Goal: Find contact information: Find contact information

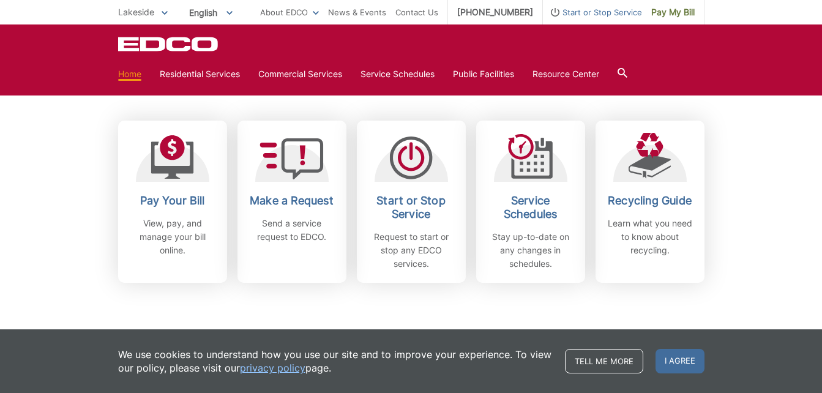
scroll to position [342, 0]
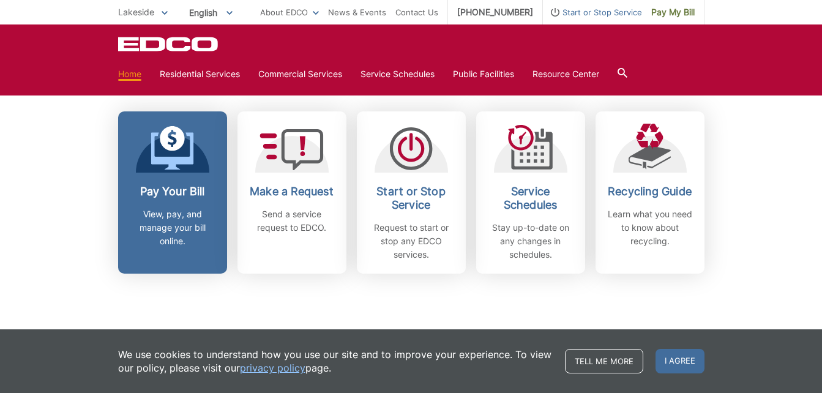
click at [181, 150] on icon at bounding box center [172, 148] width 43 height 44
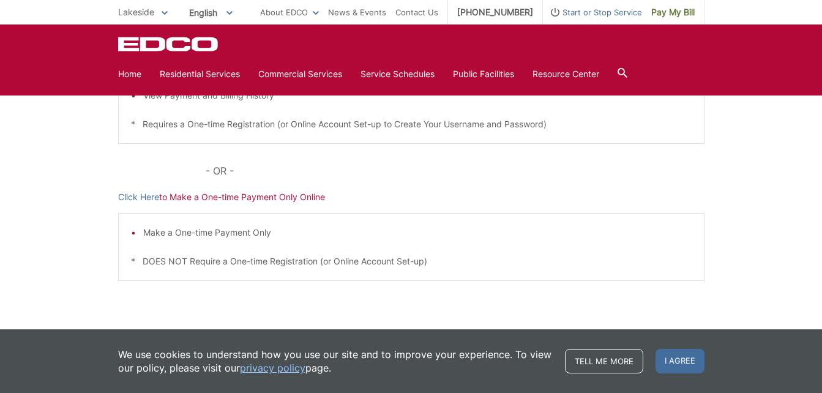
scroll to position [349, 0]
click at [146, 195] on link "Click Here" at bounding box center [138, 195] width 41 height 13
click at [141, 198] on link "Click Here" at bounding box center [138, 195] width 41 height 13
click at [134, 78] on link "Home" at bounding box center [129, 73] width 23 height 13
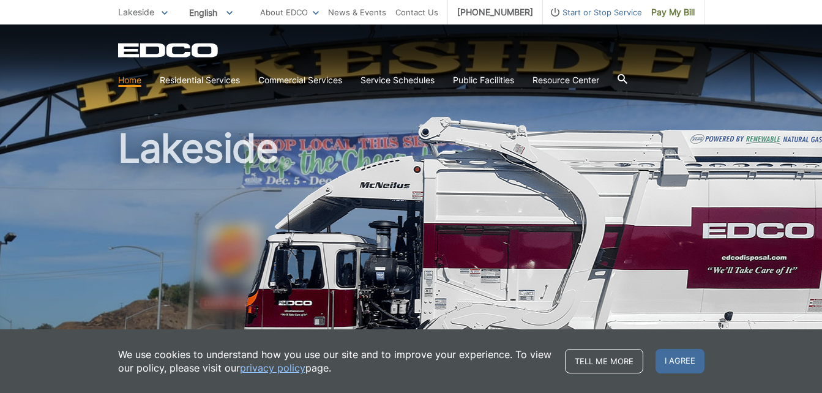
click at [130, 83] on link "Home" at bounding box center [129, 79] width 23 height 13
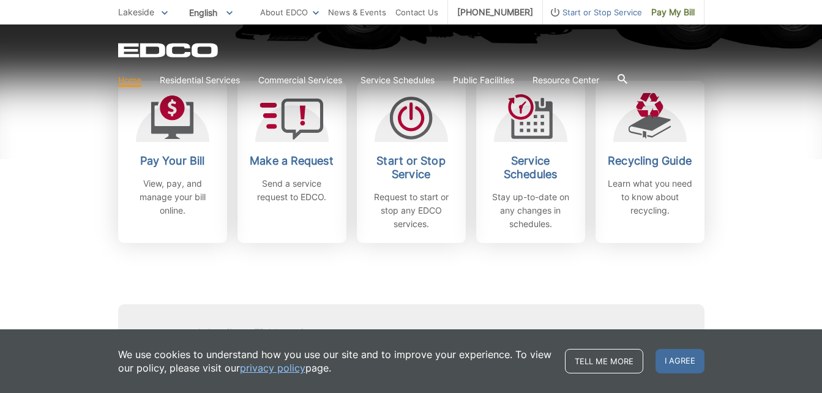
scroll to position [407, 0]
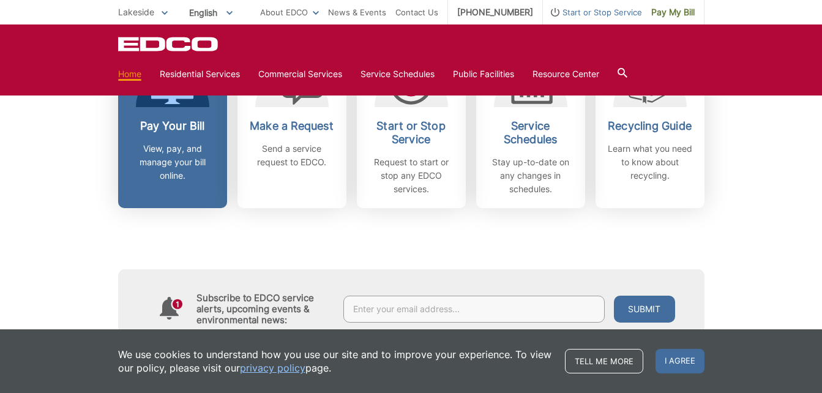
click at [177, 117] on link "Pay Your Bill View, pay, and manage your bill online." at bounding box center [172, 127] width 109 height 162
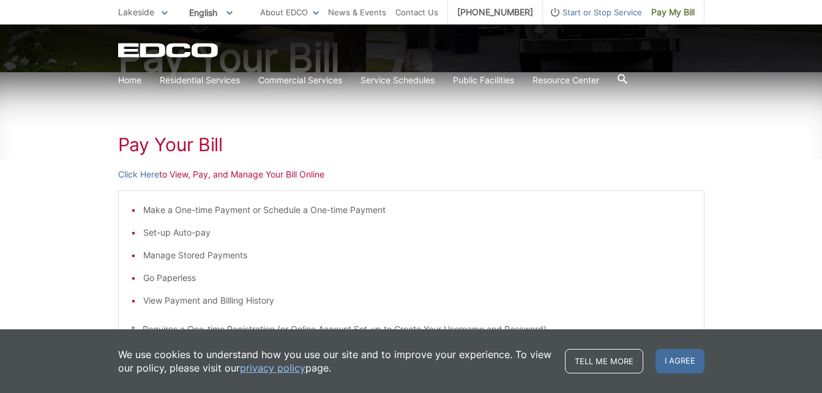
scroll to position [164, 0]
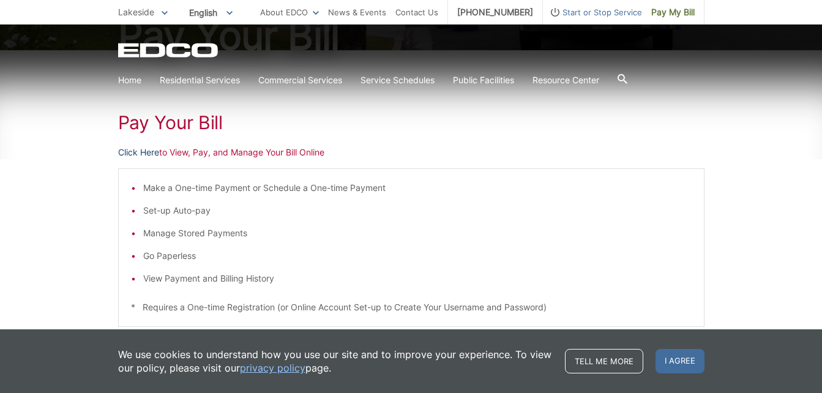
click at [135, 155] on link "Click Here" at bounding box center [138, 152] width 41 height 13
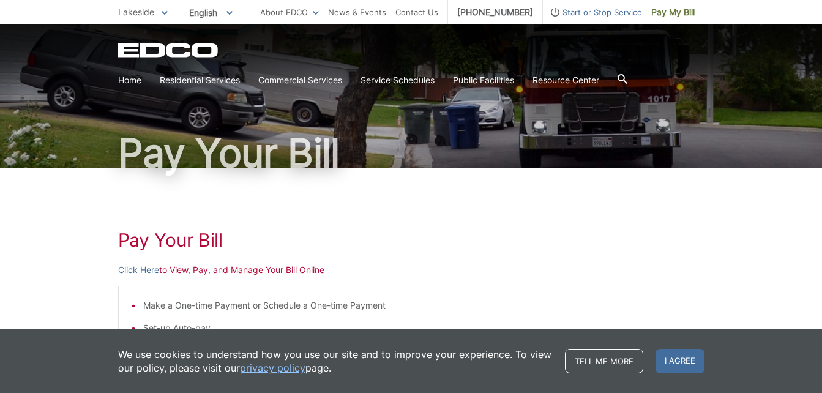
scroll to position [0, 0]
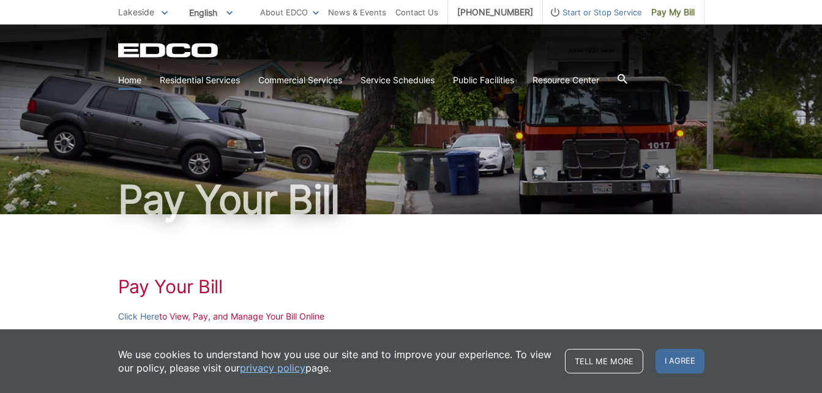
click at [132, 78] on link "Home" at bounding box center [129, 79] width 23 height 13
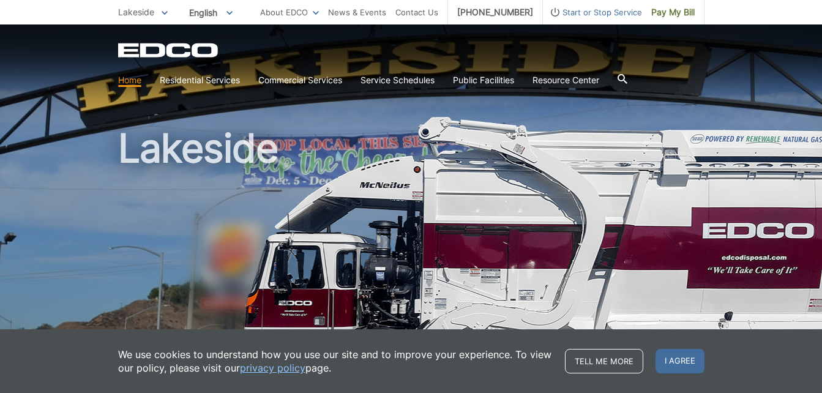
click at [132, 79] on link "Home" at bounding box center [129, 79] width 23 height 13
click at [627, 79] on icon at bounding box center [623, 79] width 10 height 10
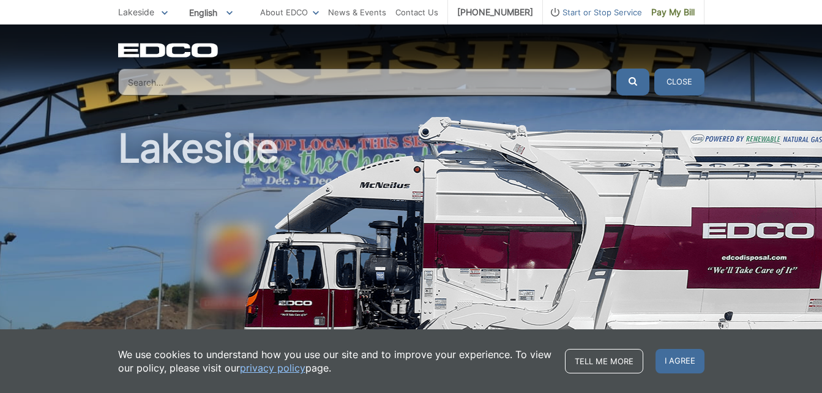
click at [569, 80] on input "Search" at bounding box center [365, 82] width 494 height 27
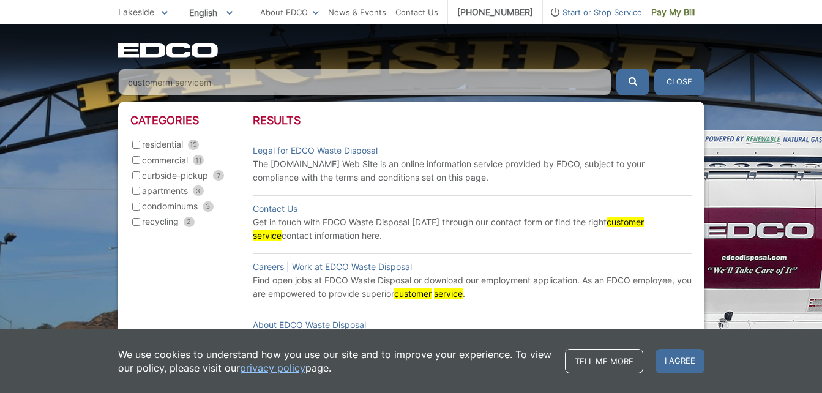
type input "customerm servicem"
click at [617, 69] on button "submit" at bounding box center [633, 82] width 33 height 27
click at [277, 210] on link "Contact Us" at bounding box center [275, 208] width 45 height 13
